Goal: Task Accomplishment & Management: Manage account settings

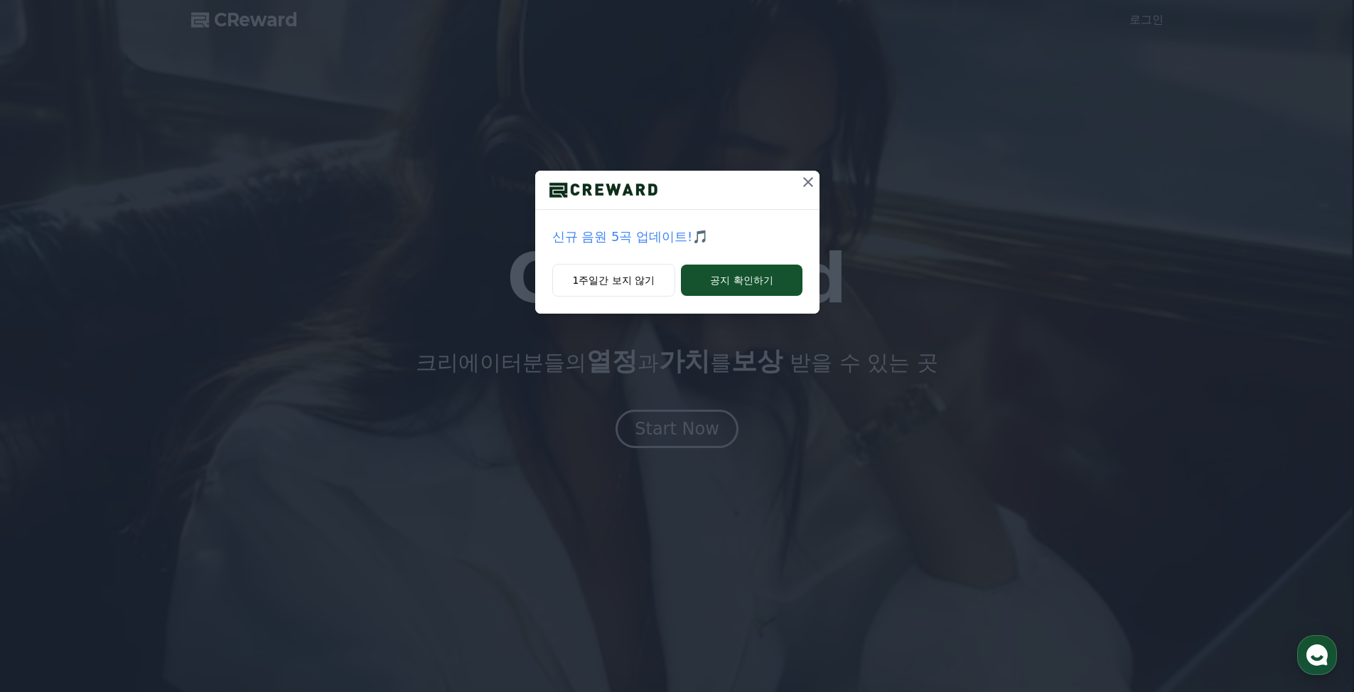
click at [807, 177] on icon at bounding box center [808, 181] width 17 height 17
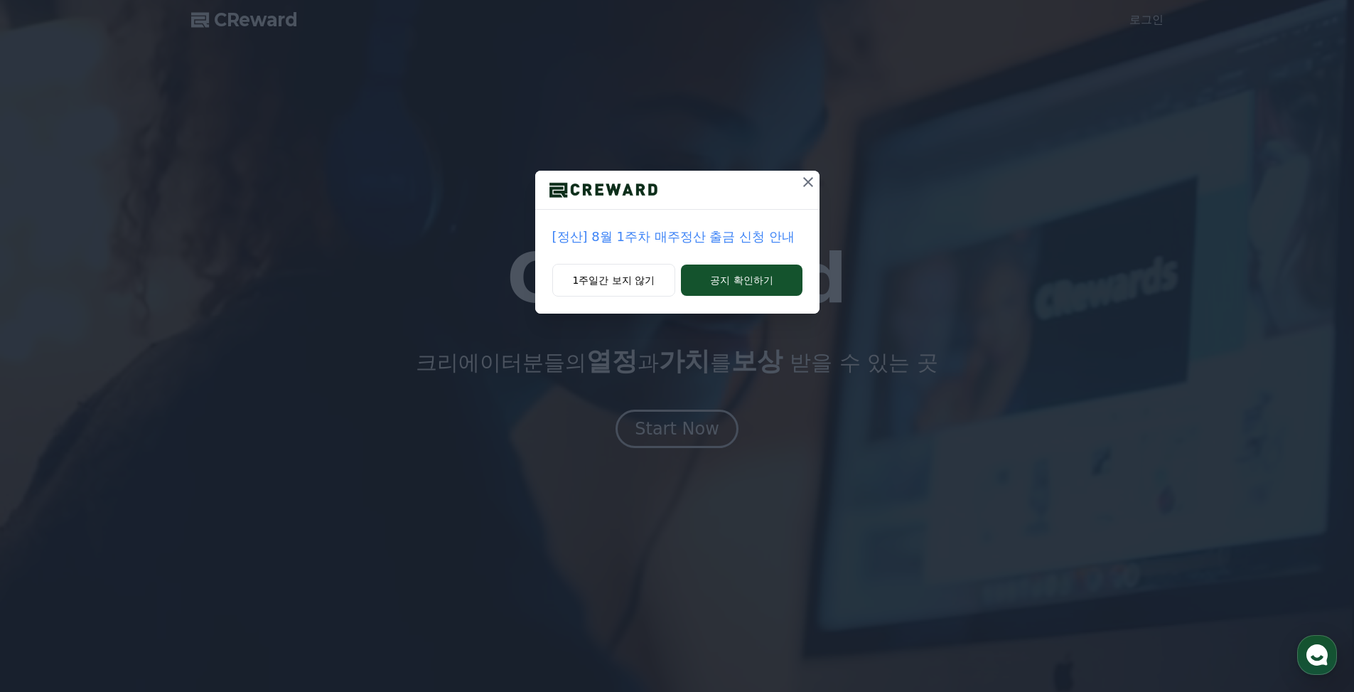
click at [810, 178] on icon at bounding box center [808, 181] width 17 height 17
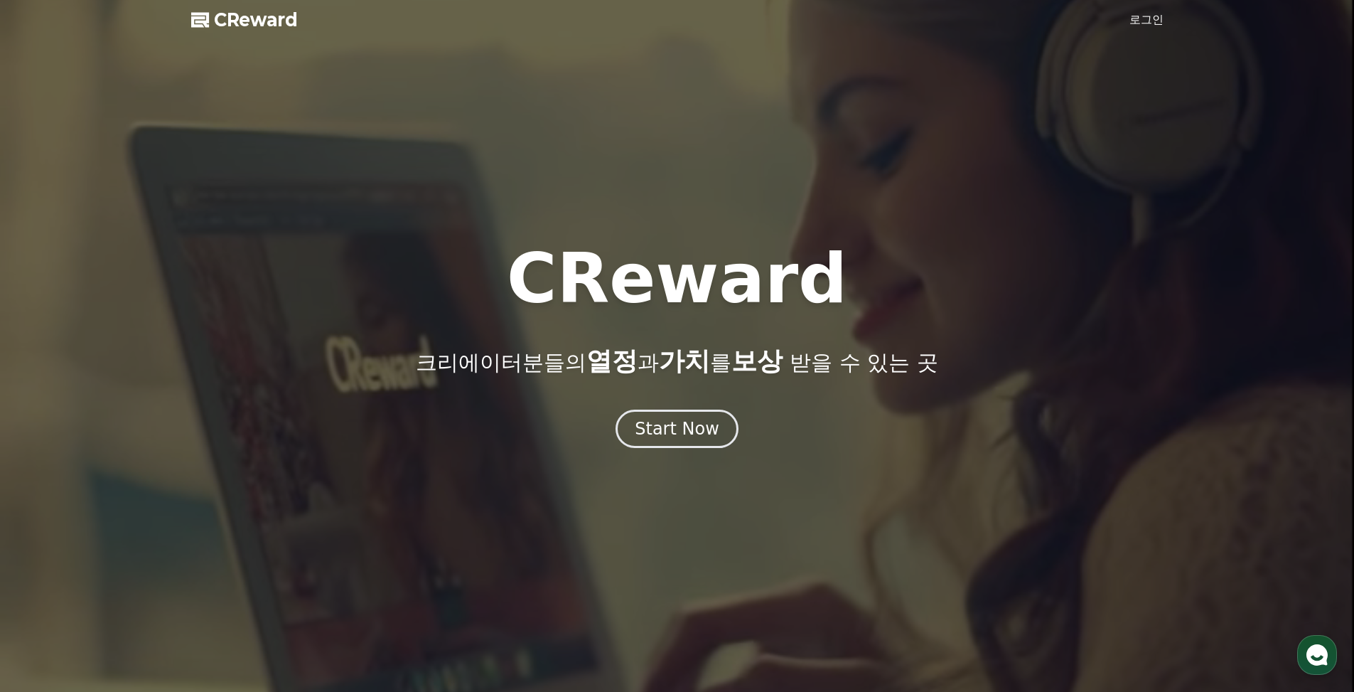
click at [1129, 31] on div at bounding box center [677, 346] width 1354 height 692
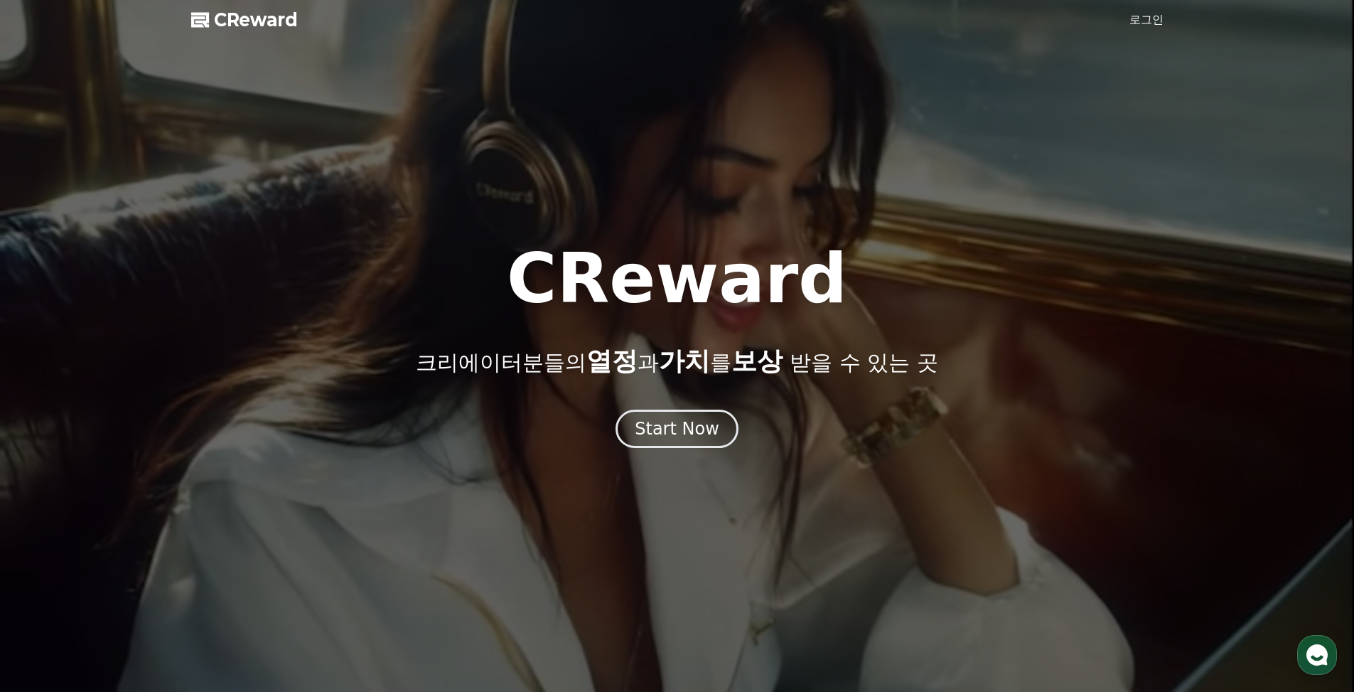
click at [1143, 26] on link "로그인" at bounding box center [1146, 19] width 34 height 17
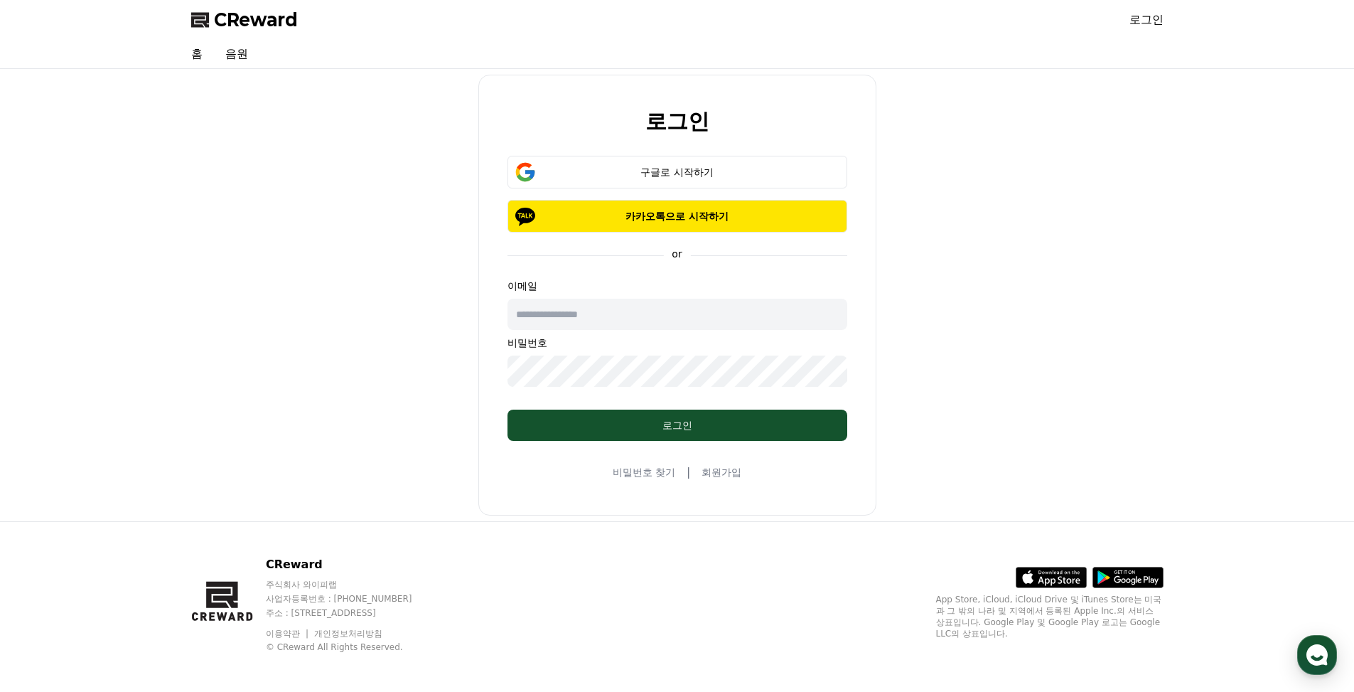
click at [637, 309] on input "text" at bounding box center [677, 313] width 340 height 31
type input "**********"
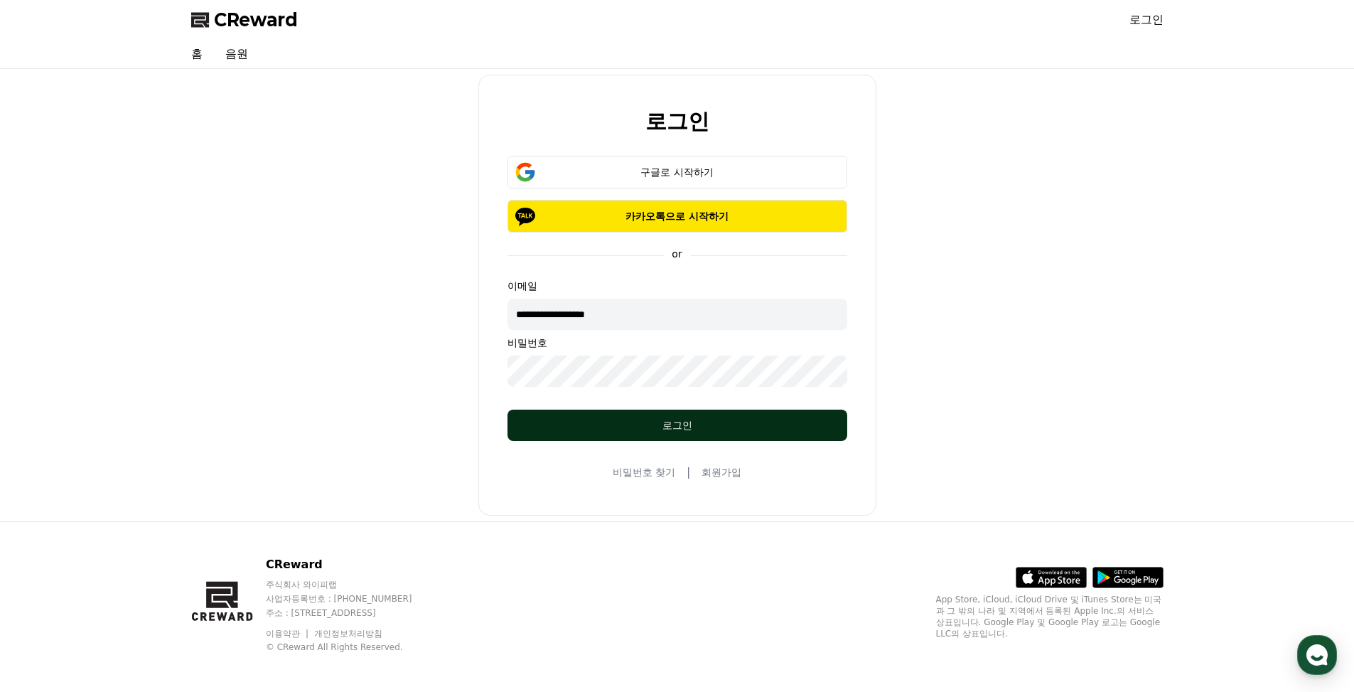
click at [652, 421] on div "로그인" at bounding box center [677, 425] width 283 height 14
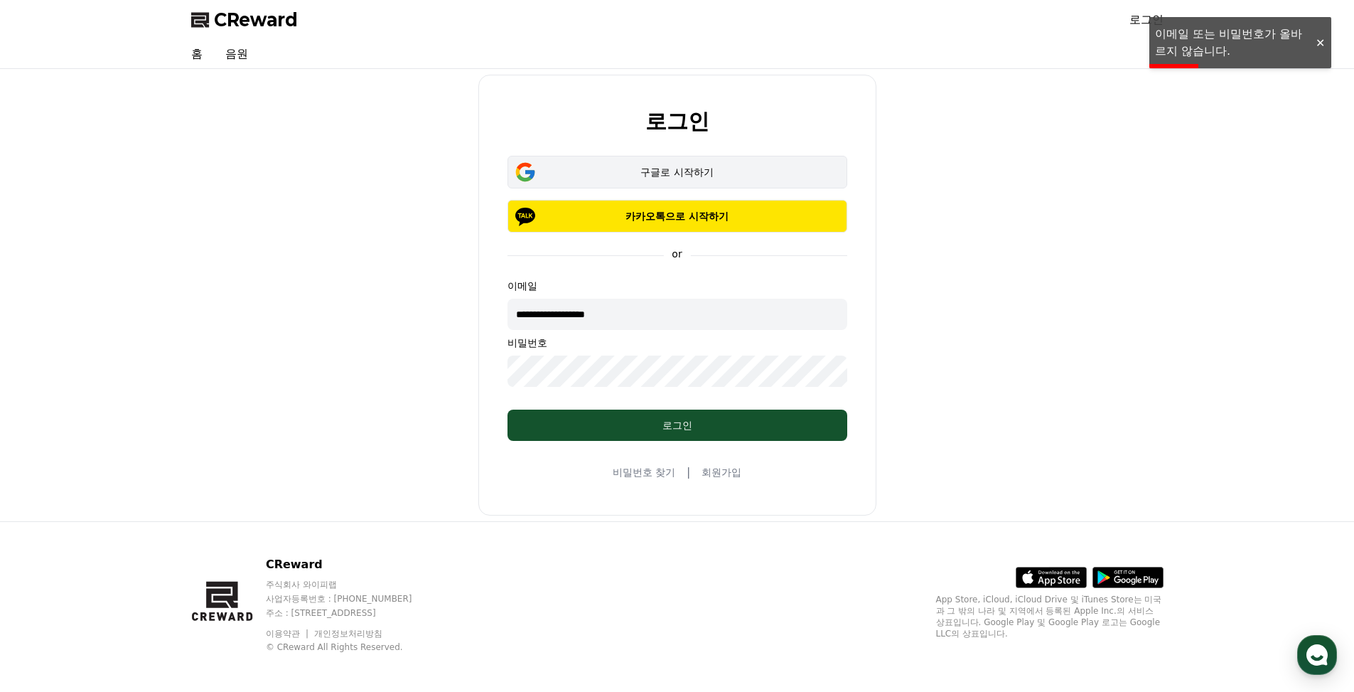
click at [714, 171] on div "구글로 시작하기" at bounding box center [677, 172] width 298 height 14
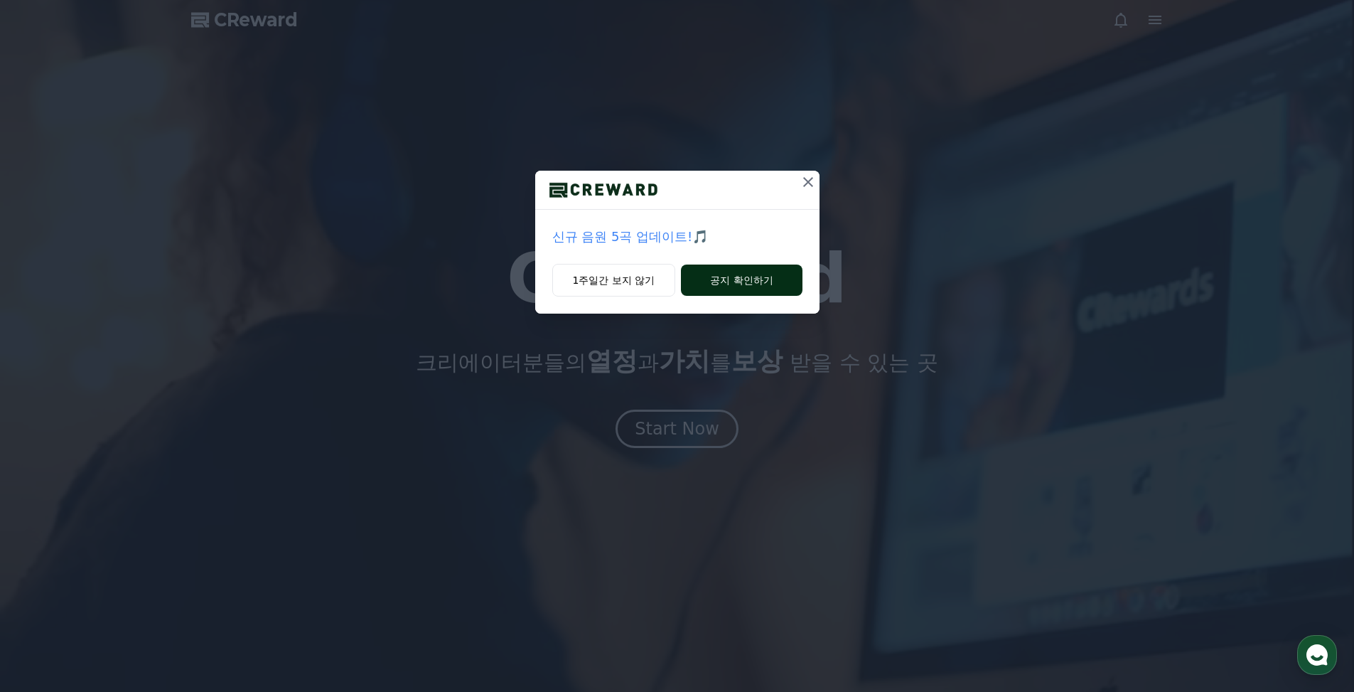
click at [751, 274] on button "공지 확인하기" at bounding box center [741, 279] width 121 height 31
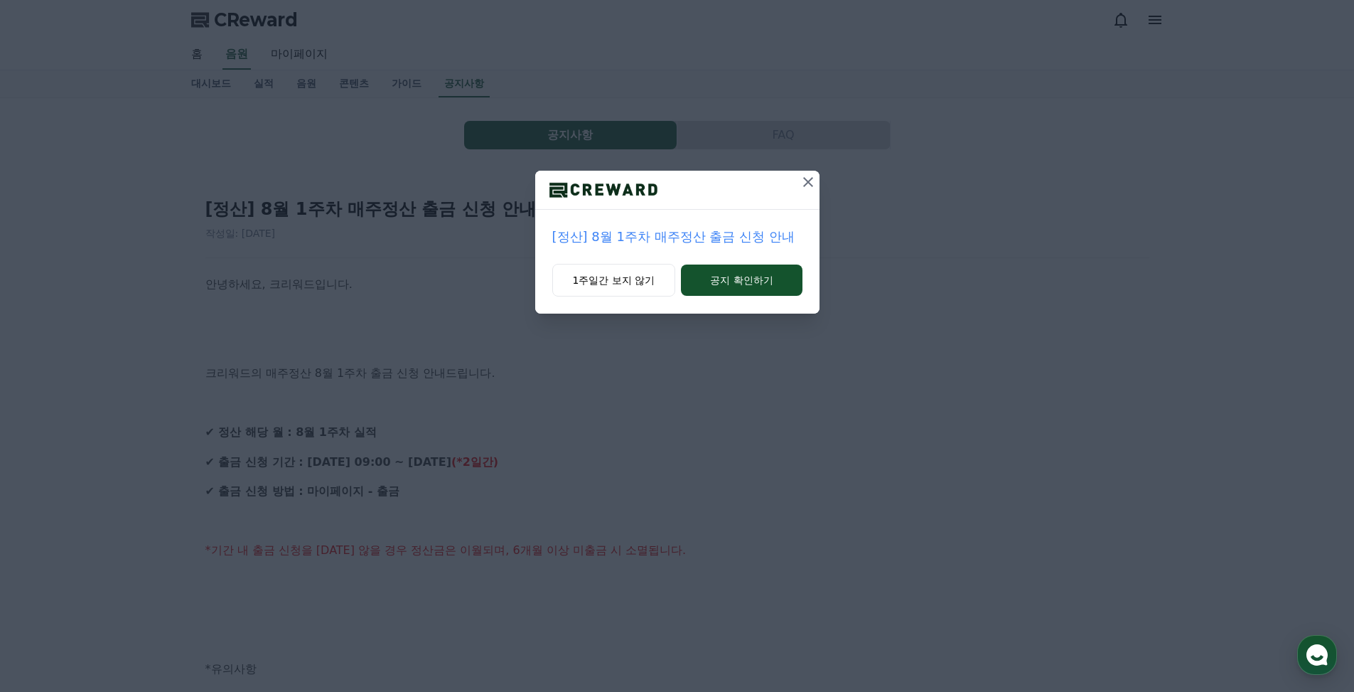
click at [805, 177] on icon at bounding box center [808, 181] width 17 height 17
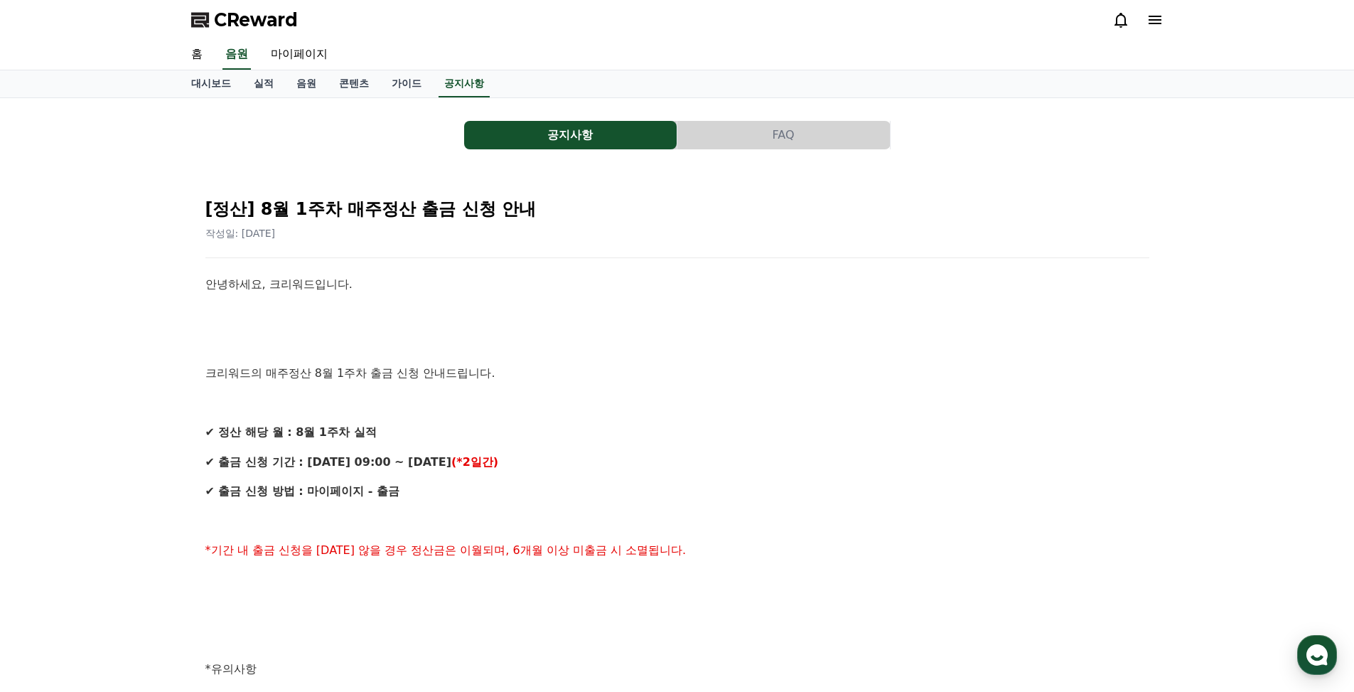
click at [1161, 11] on icon at bounding box center [1154, 19] width 17 height 17
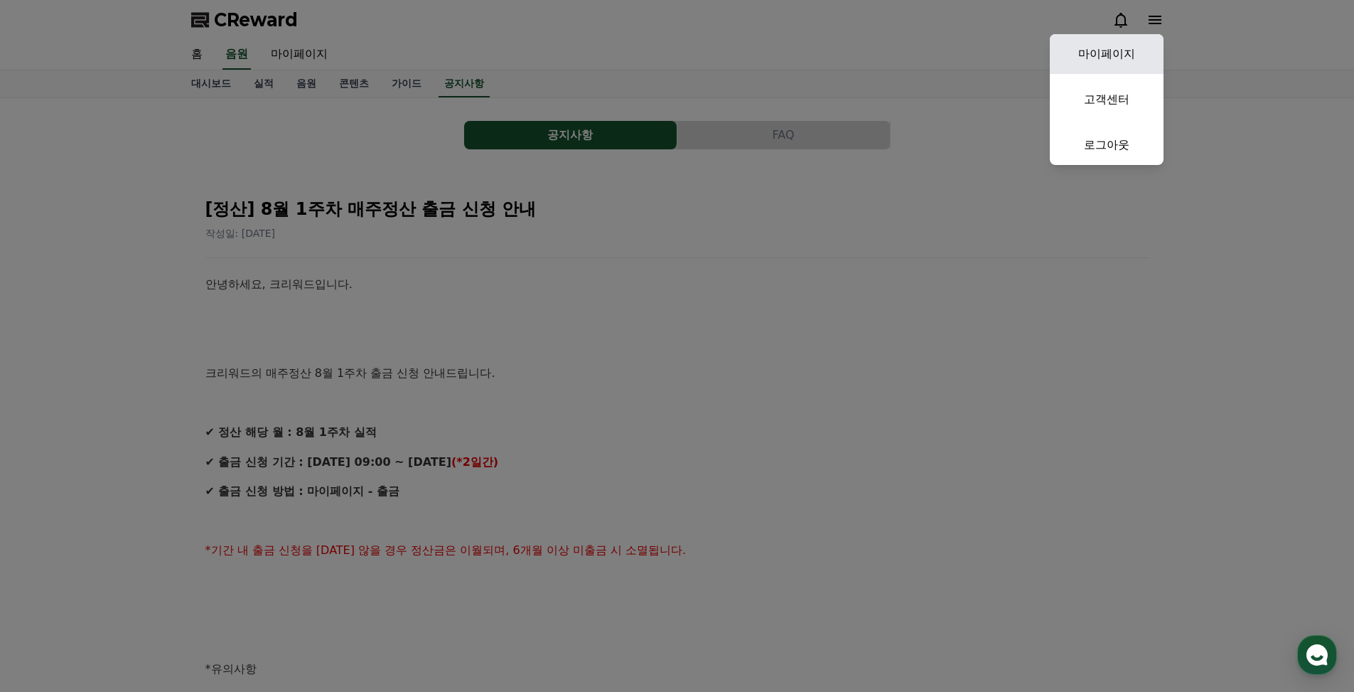
click at [1119, 50] on link "마이페이지" at bounding box center [1107, 54] width 114 height 40
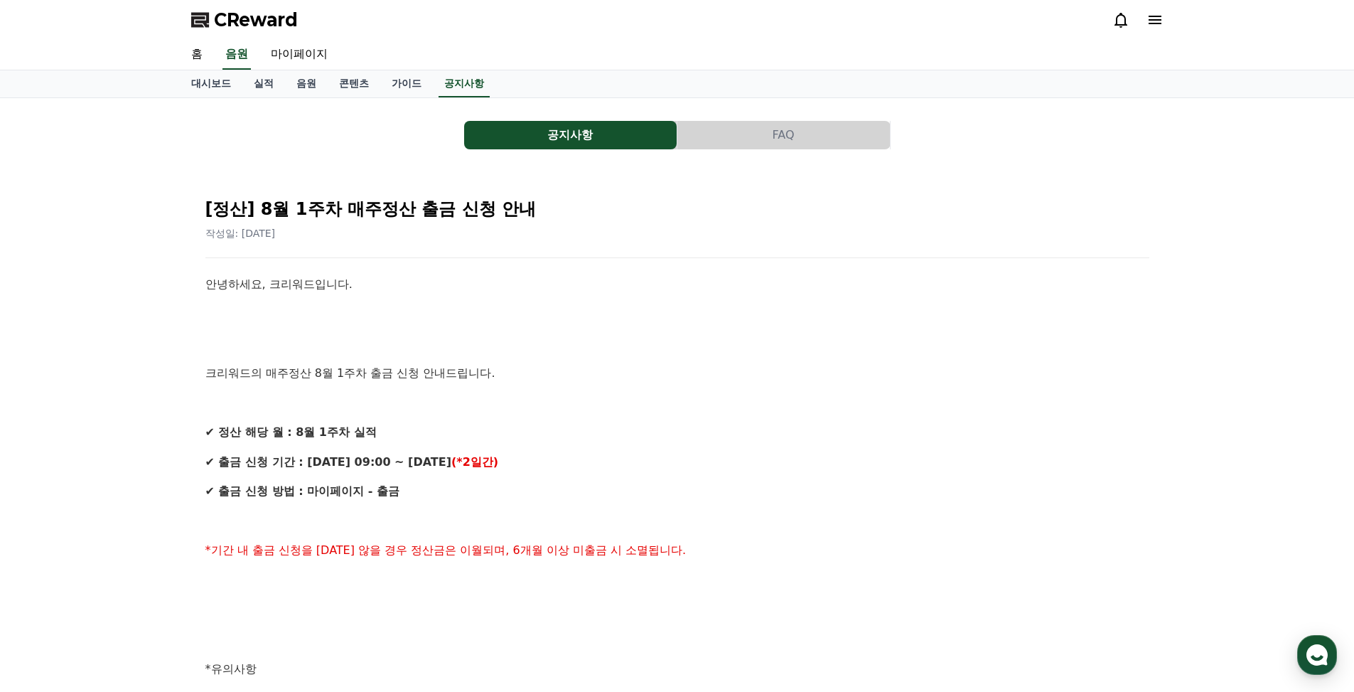
select select "**********"
